Goal: Task Accomplishment & Management: Use online tool/utility

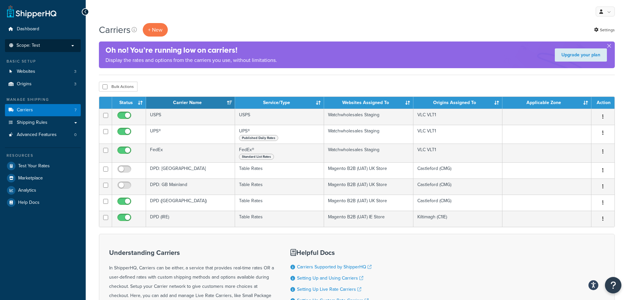
click at [58, 44] on p "Scope: Test" at bounding box center [43, 46] width 70 height 6
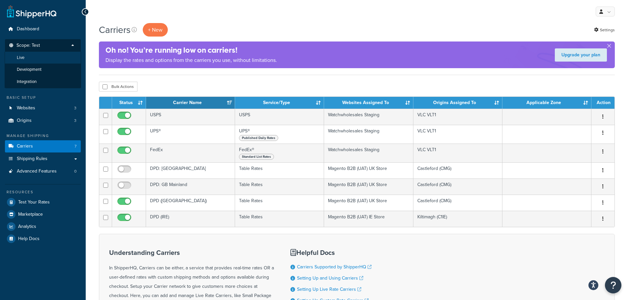
click at [44, 60] on li "Live" at bounding box center [43, 58] width 76 height 12
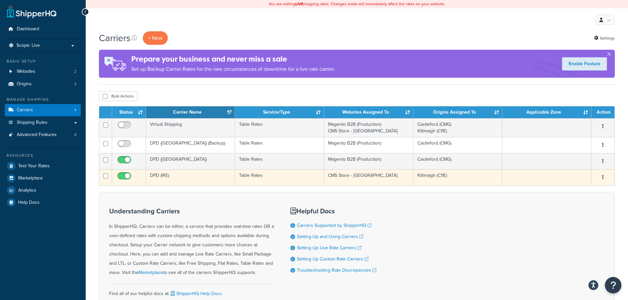
click at [603, 176] on icon "button" at bounding box center [602, 177] width 1 height 5
click at [578, 189] on link "Edit" at bounding box center [576, 191] width 52 height 14
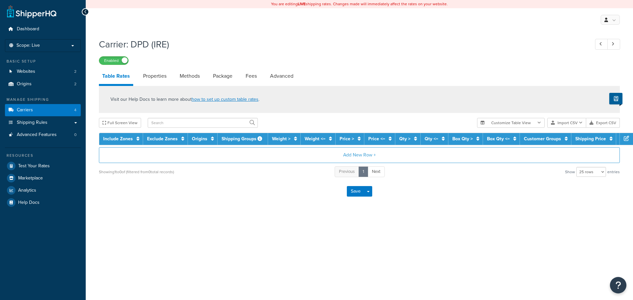
select select "25"
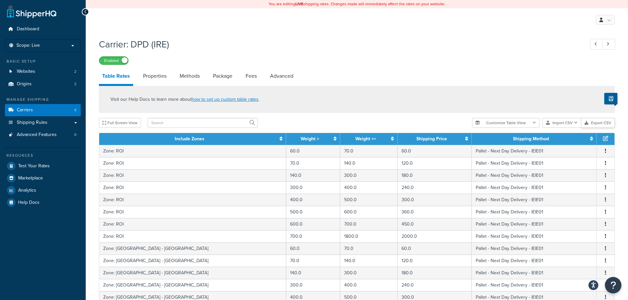
click at [605, 123] on button "Export CSV" at bounding box center [598, 123] width 34 height 10
